Goal: Check status

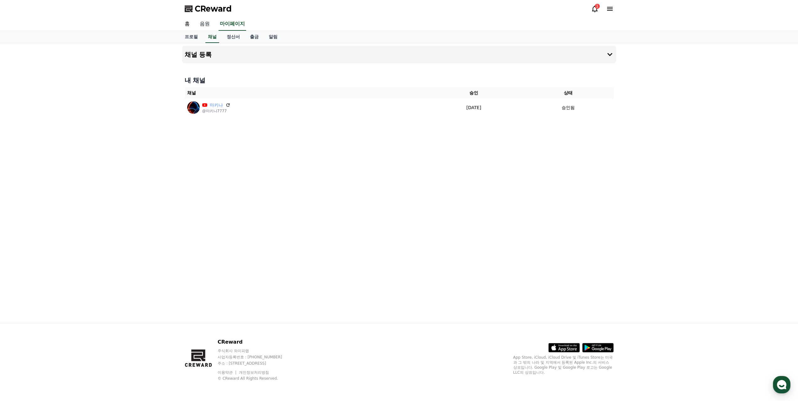
click at [206, 24] on link "음원" at bounding box center [205, 24] width 20 height 13
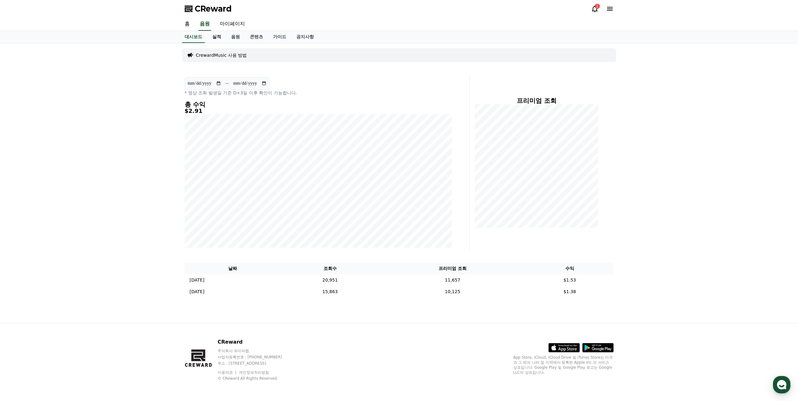
click at [214, 37] on link "실적" at bounding box center [216, 37] width 19 height 12
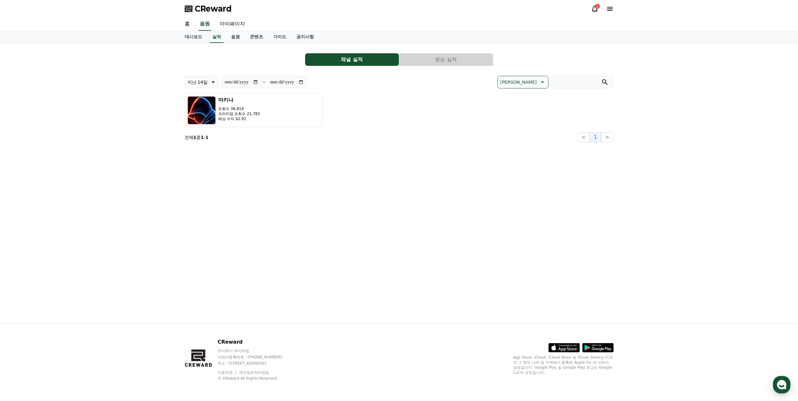
click at [434, 57] on button "영상 실적" at bounding box center [446, 59] width 94 height 13
